Goal: Use online tool/utility: Utilize a website feature to perform a specific function

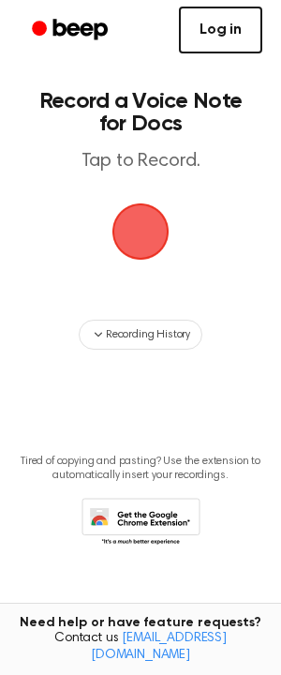
click at [226, 37] on link "Log in" at bounding box center [220, 30] width 83 height 47
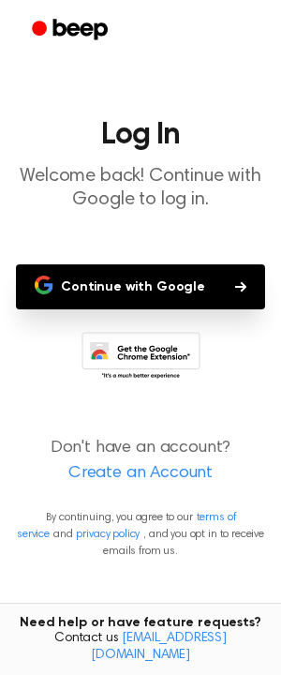
click at [130, 294] on button "Continue with Google" at bounding box center [141, 287] width 250 height 45
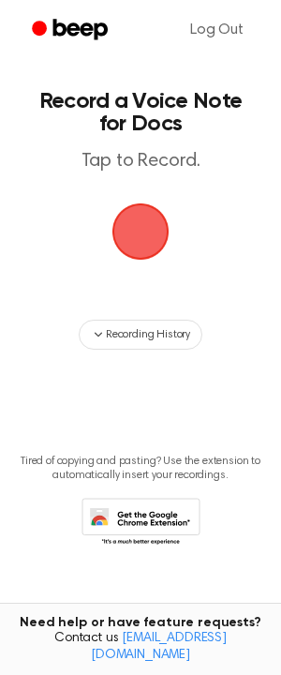
click at [154, 232] on span "button" at bounding box center [140, 231] width 53 height 53
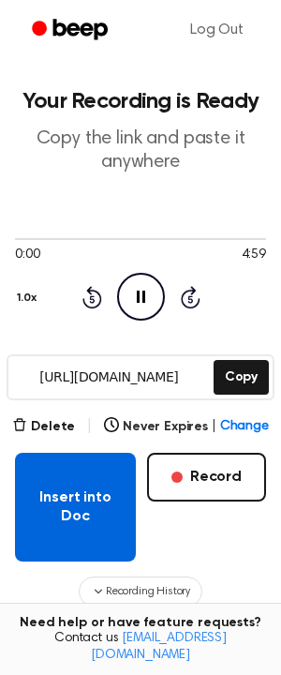
click at [114, 539] on button "Insert into Doc" at bounding box center [75, 507] width 121 height 109
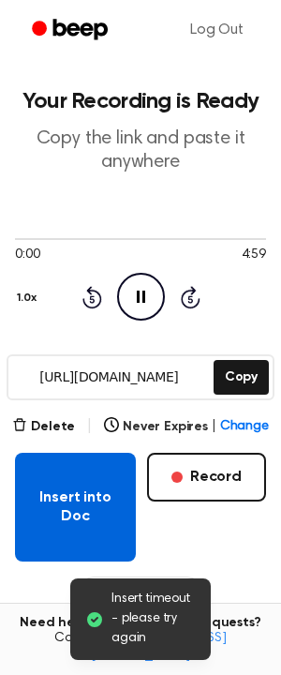
click at [82, 497] on button "Insert into Doc" at bounding box center [75, 507] width 121 height 109
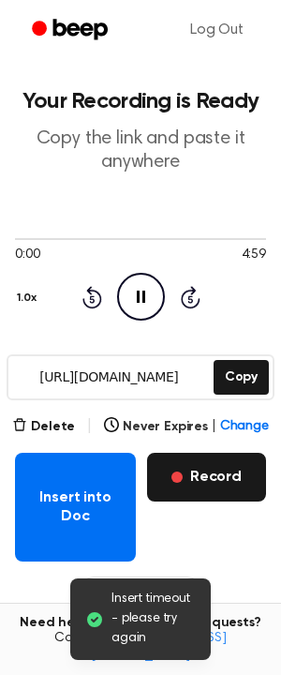
click at [171, 501] on button "Record" at bounding box center [206, 477] width 119 height 49
